Goal: Check status: Check status

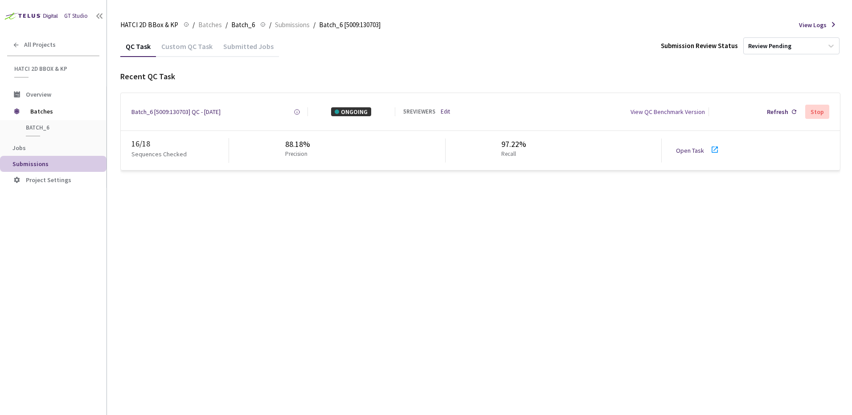
drag, startPoint x: 276, startPoint y: 296, endPoint x: 308, endPoint y: 303, distance: 33.1
click at [279, 296] on div "QC Task Custom QC Task Submitted Jobs Submission Review Status Review Pending R…" at bounding box center [480, 226] width 720 height 380
click at [489, 312] on div "QC Task Custom QC Task Submitted Jobs Submission Review Status Review Pending R…" at bounding box center [480, 226] width 720 height 380
click at [452, 302] on div "QC Task Custom QC Task Submitted Jobs Submission Review Status Review Pending R…" at bounding box center [480, 226] width 720 height 380
click at [422, 301] on div "QC Task Custom QC Task Submitted Jobs Submission Review Status Review Pending R…" at bounding box center [480, 226] width 720 height 380
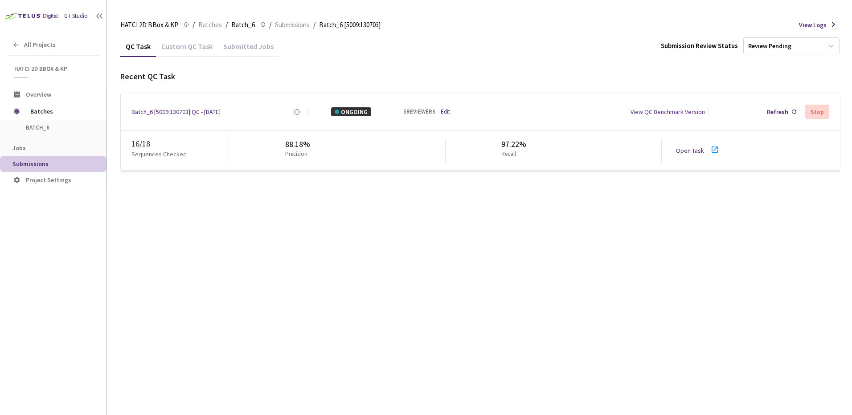
click at [188, 217] on div "QC Task Custom QC Task Submitted Jobs Submission Review Status Review Pending R…" at bounding box center [480, 226] width 720 height 380
click at [403, 272] on div "QC Task Custom QC Task Submitted Jobs Submission Review Status Review Pending R…" at bounding box center [480, 226] width 720 height 380
click at [343, 219] on div "QC Task Custom QC Task Submitted Jobs Submission Review Status Review Pending R…" at bounding box center [480, 226] width 720 height 380
click at [480, 36] on div "QC Task Custom QC Task Submitted Jobs Submission Review Status Review Pending" at bounding box center [480, 46] width 720 height 21
